Goal: Transaction & Acquisition: Purchase product/service

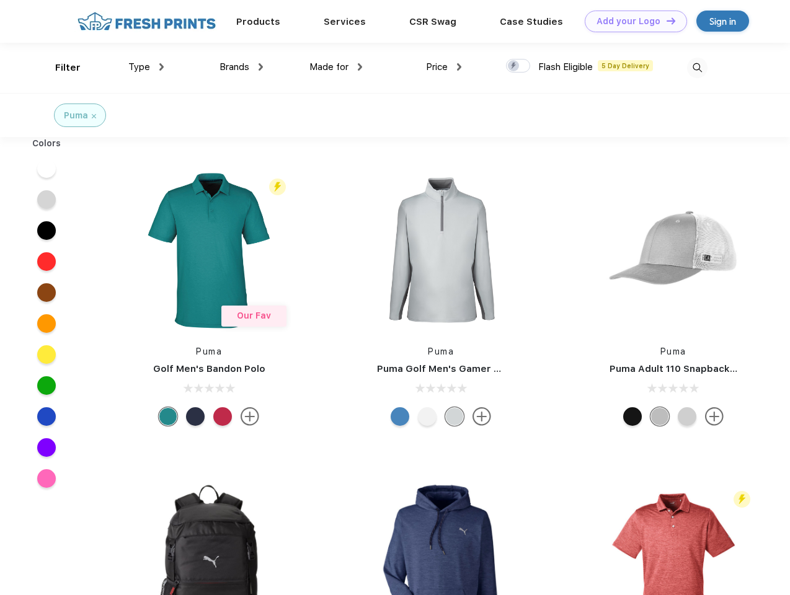
scroll to position [1, 0]
click at [631, 21] on link "Add your Logo Design Tool" at bounding box center [636, 22] width 102 height 22
click at [60, 68] on div "Filter" at bounding box center [67, 68] width 25 height 14
click at [146, 67] on span "Type" at bounding box center [139, 66] width 22 height 11
click at [241, 67] on span "Brands" at bounding box center [235, 66] width 30 height 11
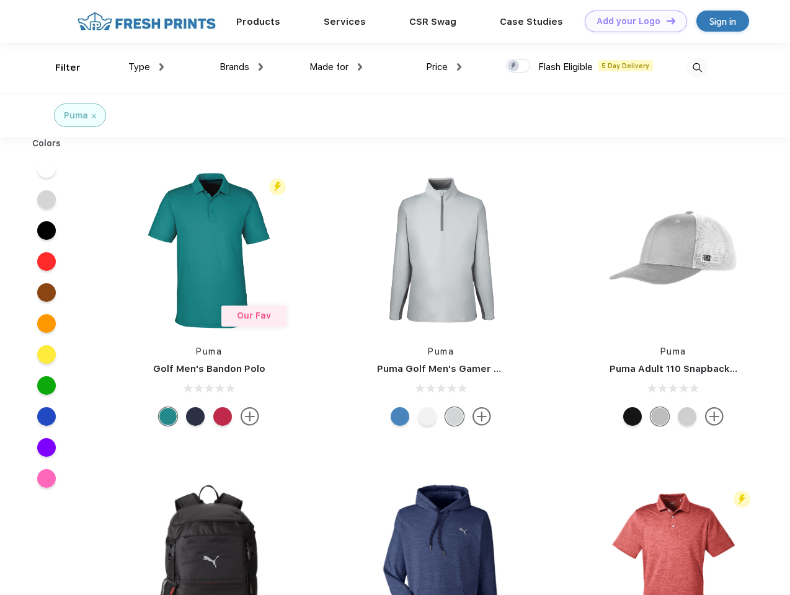
click at [336, 67] on span "Made for" at bounding box center [329, 66] width 39 height 11
click at [444, 67] on span "Price" at bounding box center [437, 66] width 22 height 11
click at [519, 66] on div at bounding box center [518, 66] width 24 height 14
click at [514, 66] on input "checkbox" at bounding box center [510, 62] width 8 height 8
click at [697, 68] on img at bounding box center [697, 68] width 20 height 20
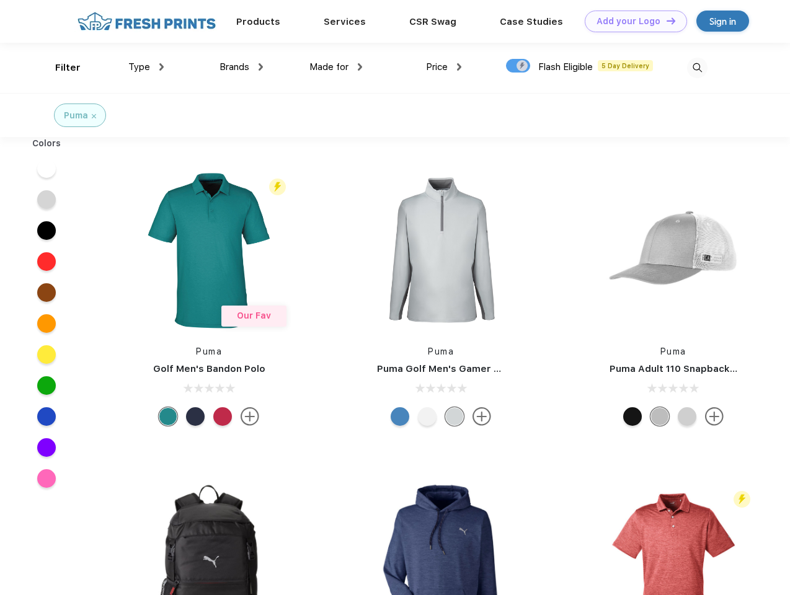
click at [47, 169] on div at bounding box center [47, 168] width 48 height 31
click at [47, 200] on div at bounding box center [47, 199] width 48 height 31
